Goal: Task Accomplishment & Management: Complete application form

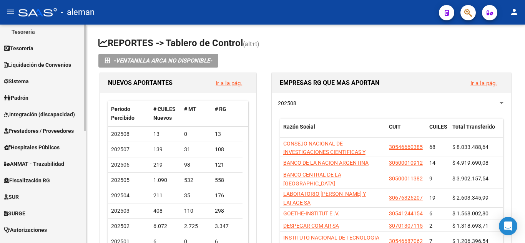
scroll to position [154, 0]
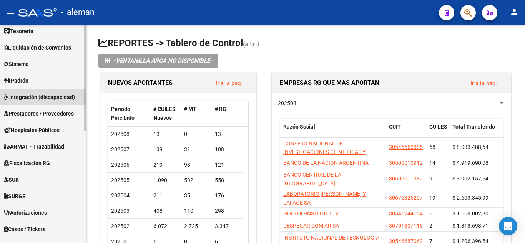
click at [51, 99] on span "Integración (discapacidad)" at bounding box center [39, 97] width 71 height 8
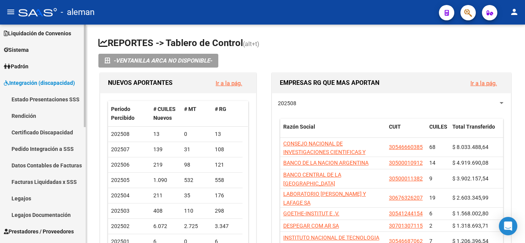
scroll to position [38, 0]
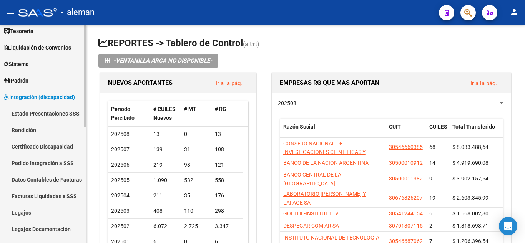
click at [23, 213] on link "Legajos" at bounding box center [43, 213] width 86 height 17
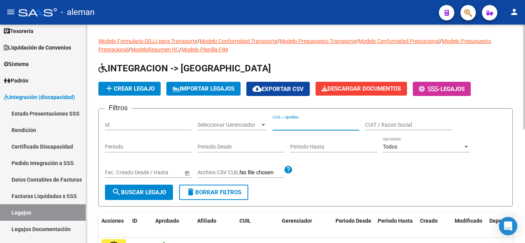
click at [313, 122] on input "CUIL / Apellido" at bounding box center [316, 125] width 87 height 7
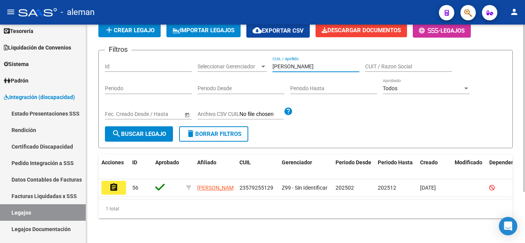
scroll to position [67, 0]
type input "[PERSON_NAME]"
click at [115, 183] on mat-icon "assignment" at bounding box center [113, 187] width 9 height 9
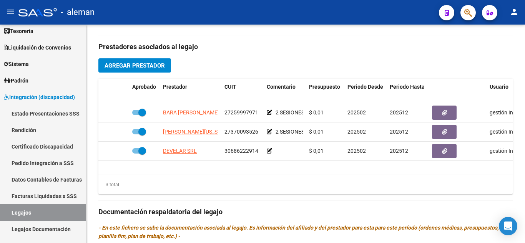
scroll to position [269, 0]
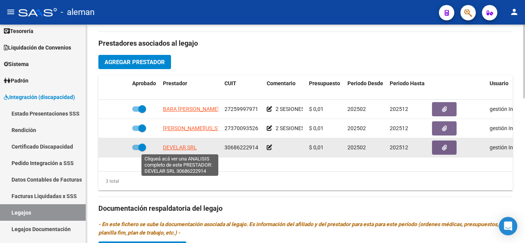
click at [188, 147] on span "DEVELAR SRL" at bounding box center [180, 148] width 34 height 6
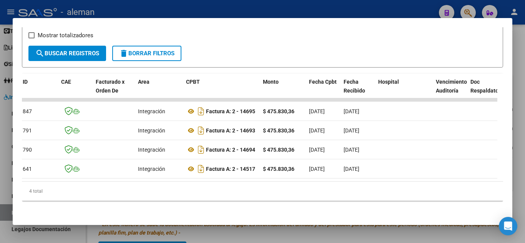
scroll to position [0, 0]
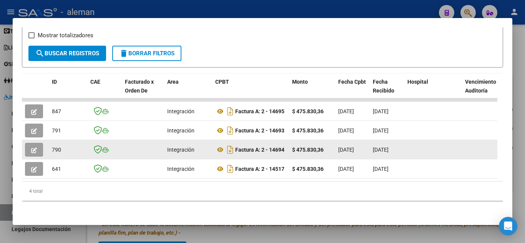
click at [33, 143] on button "button" at bounding box center [34, 150] width 18 height 14
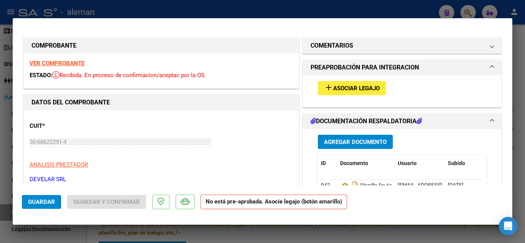
click at [365, 88] on span "Asociar Legajo" at bounding box center [356, 88] width 47 height 7
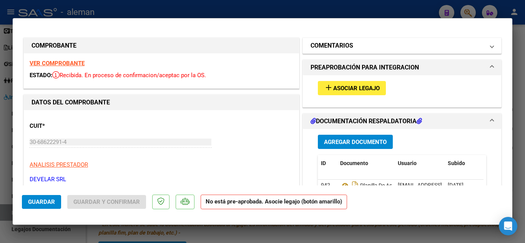
click at [340, 43] on h1 "COMENTARIOS" at bounding box center [332, 45] width 43 height 9
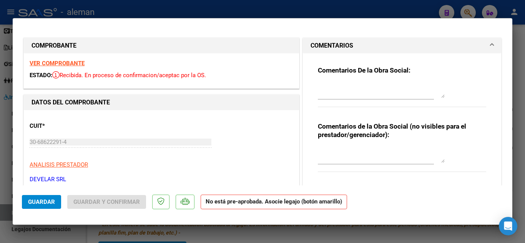
click at [350, 91] on textarea at bounding box center [381, 90] width 127 height 15
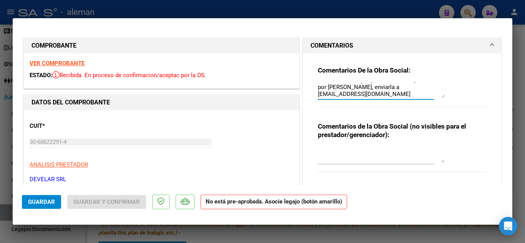
scroll to position [13, 0]
type textarea "Periodo vencido por [PERSON_NAME], debe ser por [PERSON_NAME], enviarla a [EMAI…"
click at [39, 201] on span "Guardar" at bounding box center [41, 202] width 27 height 7
click at [47, 62] on strong "VER COMPROBANTE" at bounding box center [57, 63] width 55 height 7
click at [43, 200] on span "Guardar" at bounding box center [41, 202] width 27 height 7
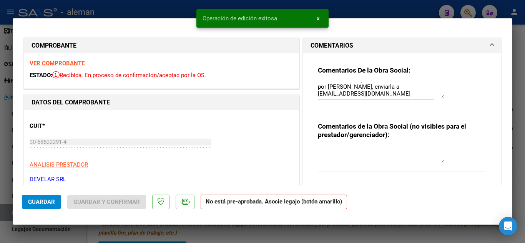
type input "$ 0,00"
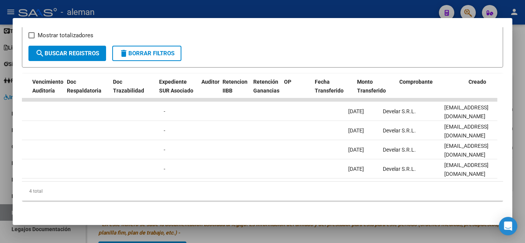
scroll to position [0, 0]
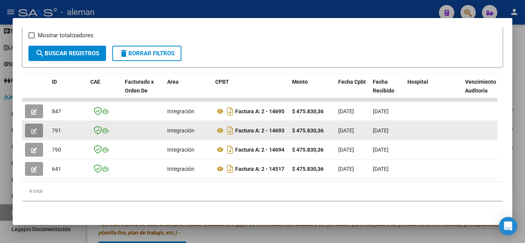
click at [34, 128] on icon "button" at bounding box center [34, 131] width 6 height 6
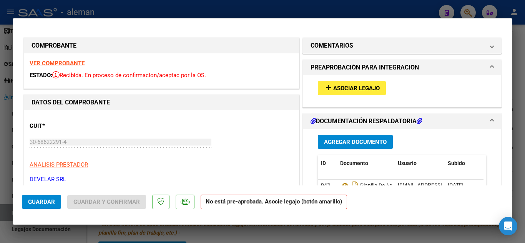
click at [76, 62] on strong "VER COMPROBANTE" at bounding box center [57, 63] width 55 height 7
type input "$ 0,00"
